Goal: Find specific page/section: Find specific page/section

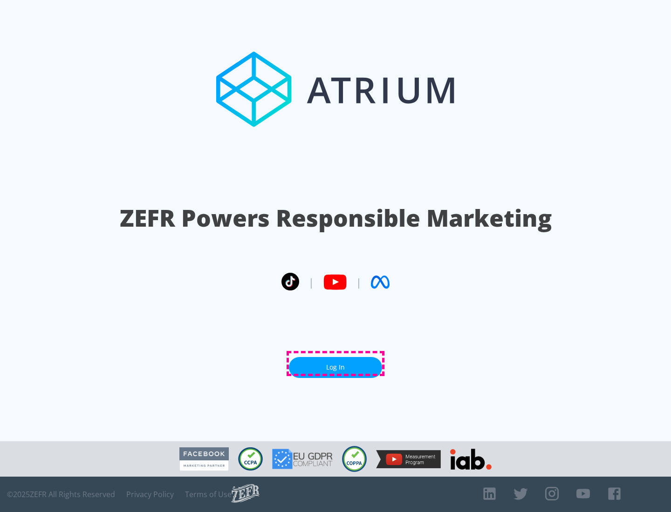
click at [335, 364] on link "Log In" at bounding box center [335, 367] width 93 height 21
